Goal: Information Seeking & Learning: Learn about a topic

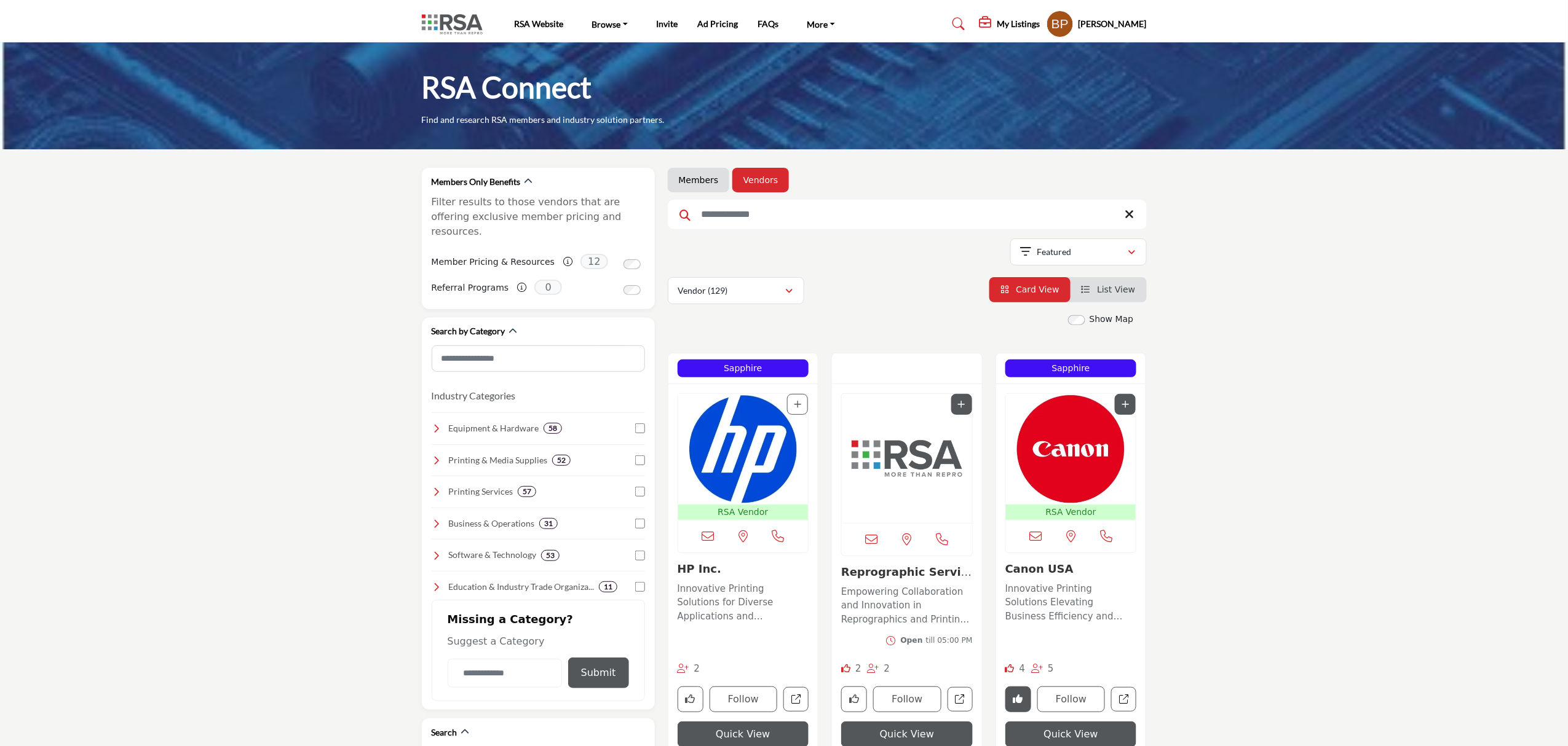
click at [1032, 445] on img "Open Listing in new tab" at bounding box center [1071, 449] width 131 height 111
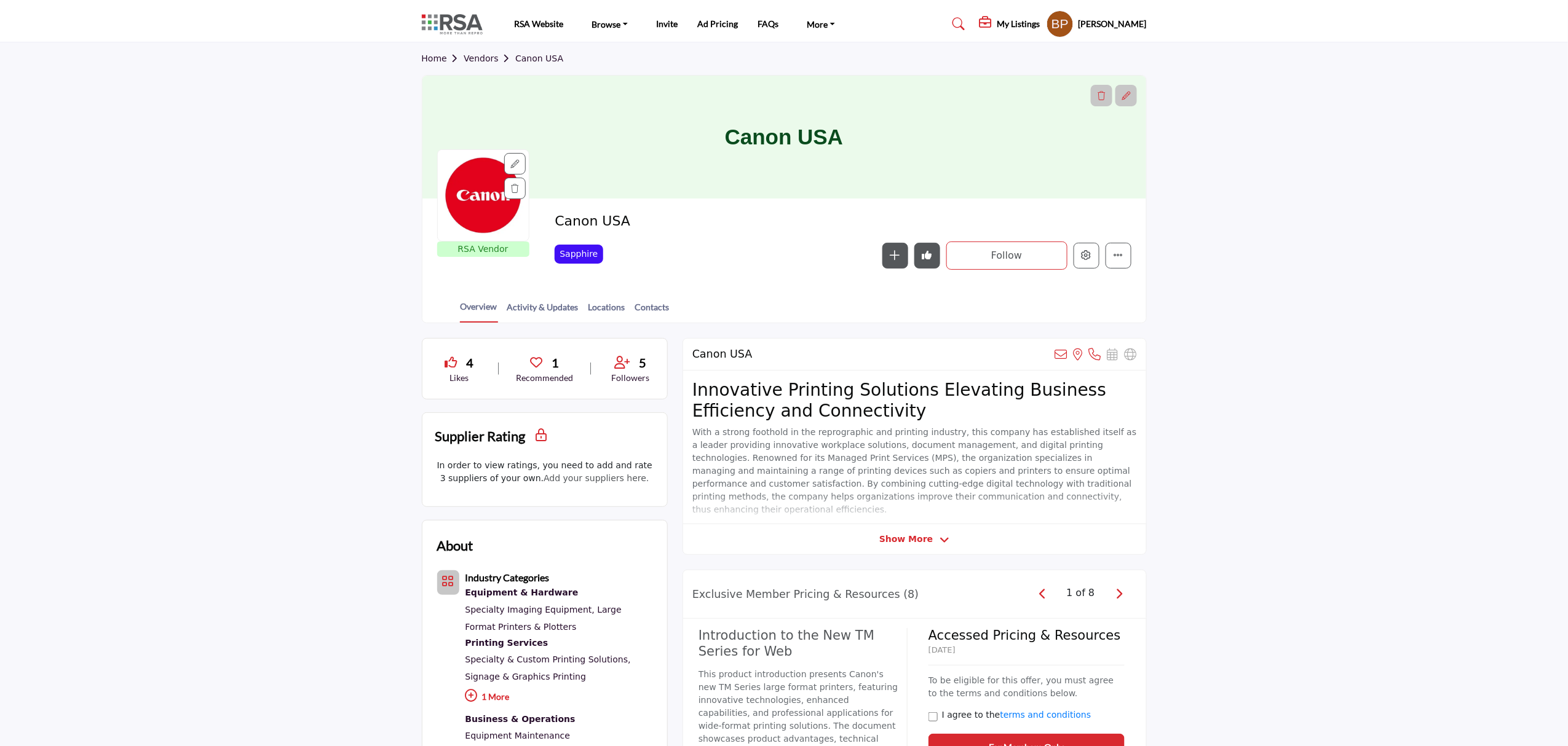
drag, startPoint x: 524, startPoint y: 436, endPoint x: 428, endPoint y: 431, distance: 96.1
click at [428, 431] on div "Supplier Rating Sorry, this filter is only available to members." at bounding box center [544, 436] width 244 height 46
click at [484, 438] on h2 "Supplier Rating" at bounding box center [480, 436] width 91 height 20
drag, startPoint x: 486, startPoint y: 436, endPoint x: 418, endPoint y: 426, distance: 68.7
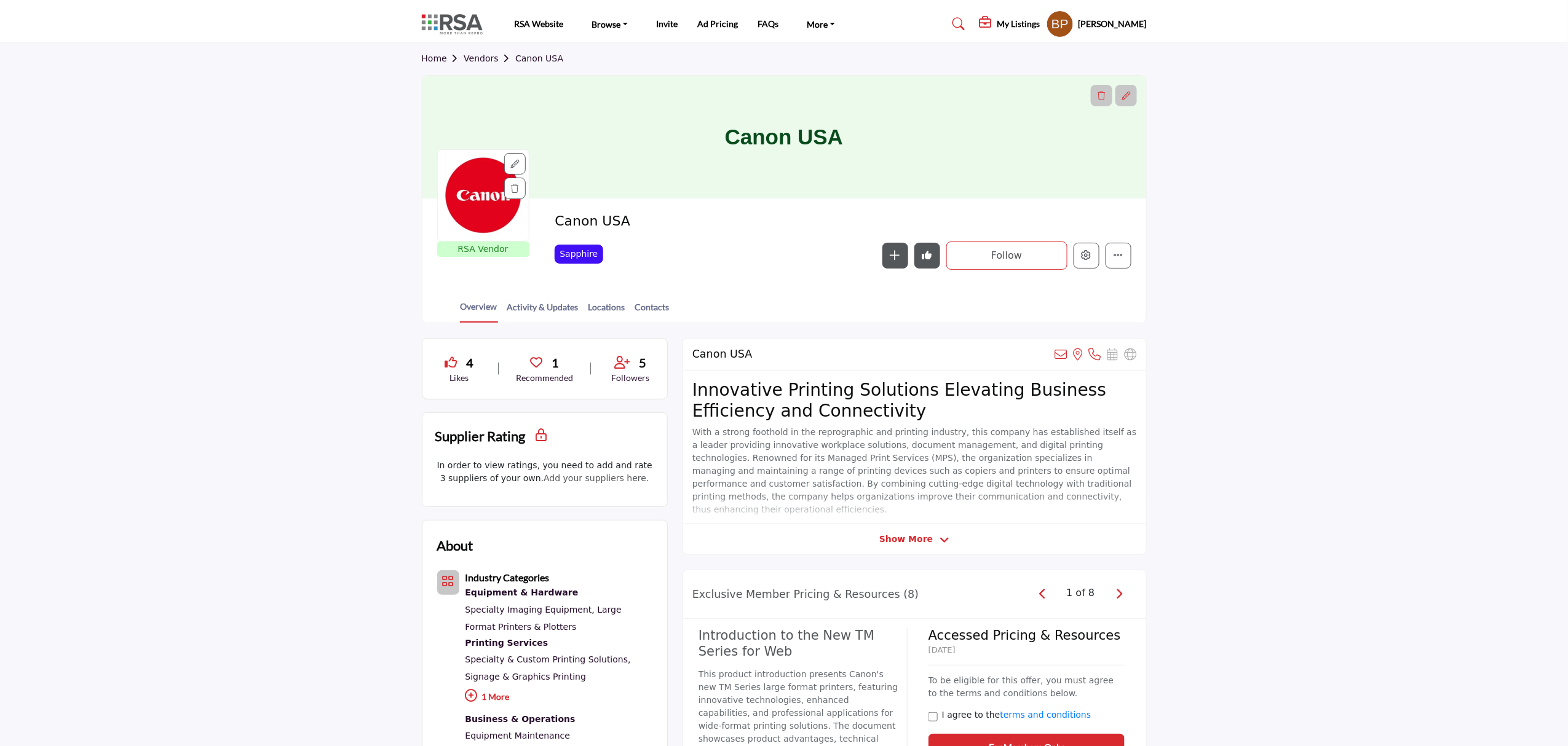
click at [1107, 30] on div "[PERSON_NAME] My Profile My Interests My Lists My Vendors My RFPs My Listings S…" at bounding box center [1097, 23] width 100 height 27
click at [1121, 20] on h5 "[PERSON_NAME]" at bounding box center [1113, 24] width 68 height 12
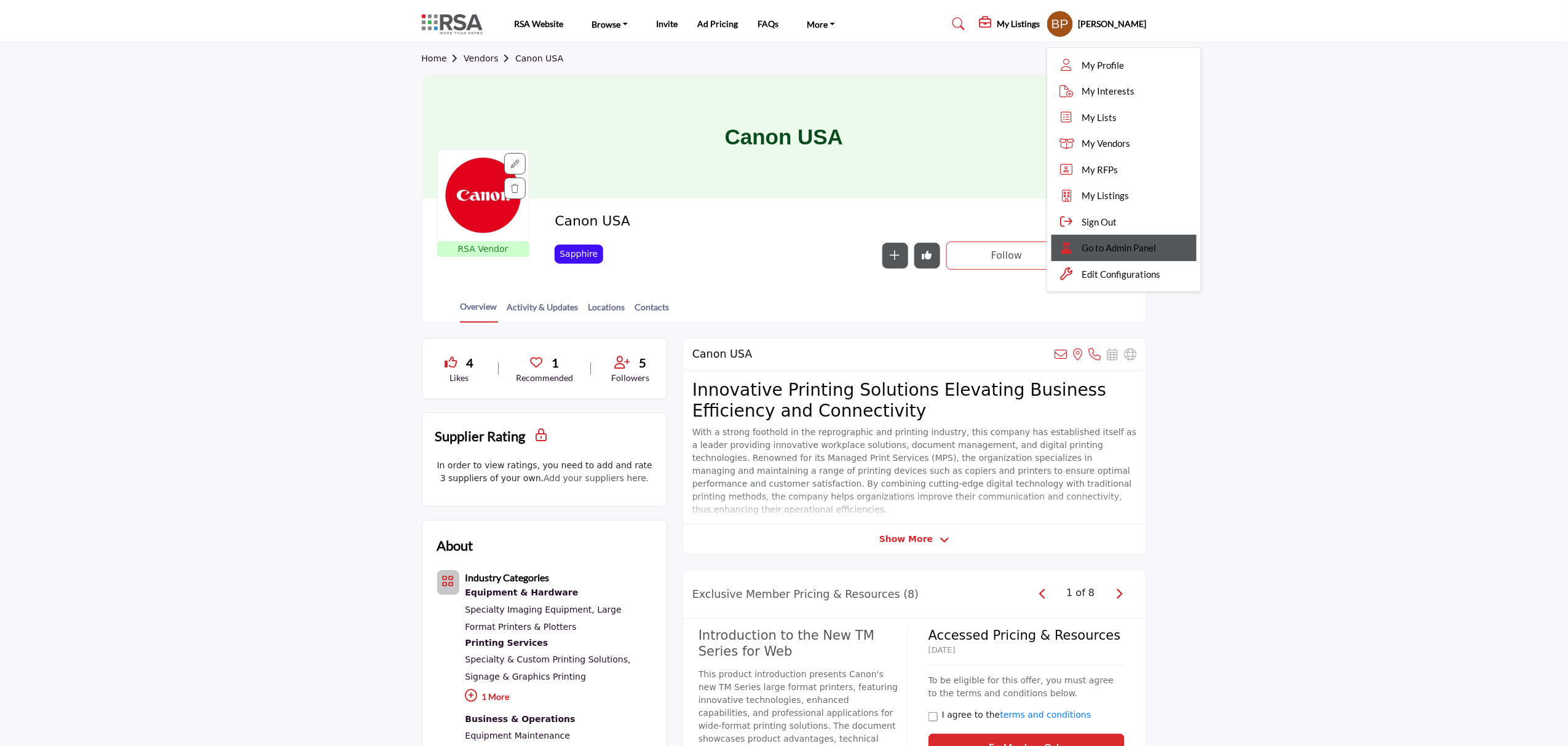
click at [1121, 246] on span "Go to Admin Panel" at bounding box center [1119, 247] width 75 height 14
